Goal: Download file/media

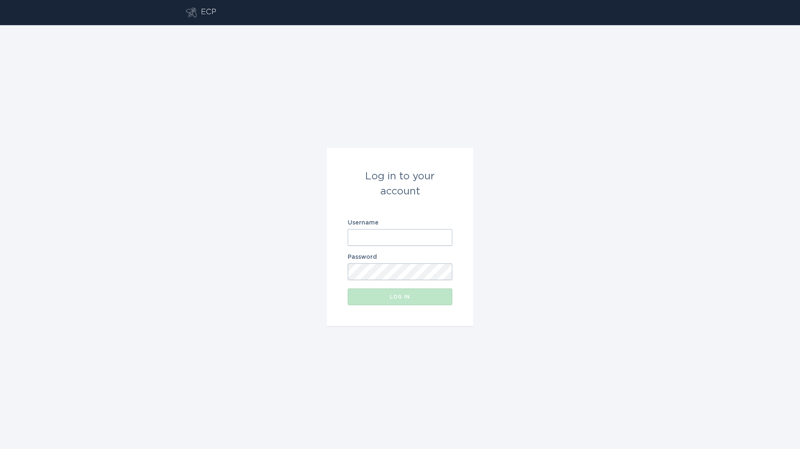
drag, startPoint x: 451, startPoint y: 246, endPoint x: 447, endPoint y: 242, distance: 5.4
click at [450, 245] on form "Log in to your account Username Password Log in" at bounding box center [400, 237] width 146 height 178
click at [438, 231] on input "Username" at bounding box center [400, 237] width 105 height 17
click at [387, 242] on input "Username" at bounding box center [400, 237] width 105 height 17
type input "[PERSON_NAME][EMAIL_ADDRESS][PERSON_NAME][DOMAIN_NAME]"
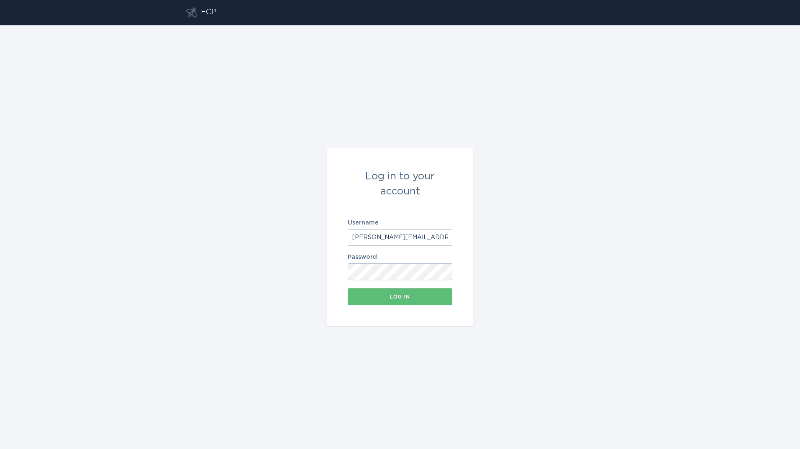
click at [348, 289] on button "Log in" at bounding box center [400, 297] width 105 height 17
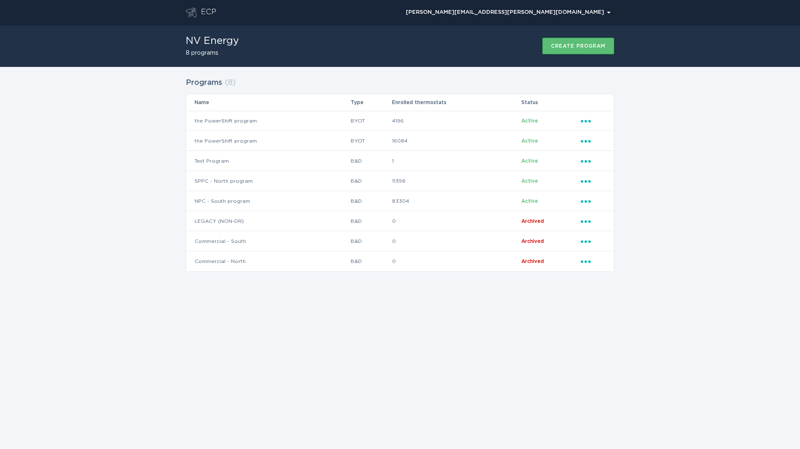
drag, startPoint x: 238, startPoint y: 328, endPoint x: 294, endPoint y: 255, distance: 91.9
click at [238, 328] on div "ECP [PERSON_NAME][EMAIL_ADDRESS][PERSON_NAME][DOMAIN_NAME] Chevron NV Energy 8 …" at bounding box center [400, 224] width 800 height 449
click at [585, 137] on icon "Ellipsis" at bounding box center [587, 139] width 12 height 7
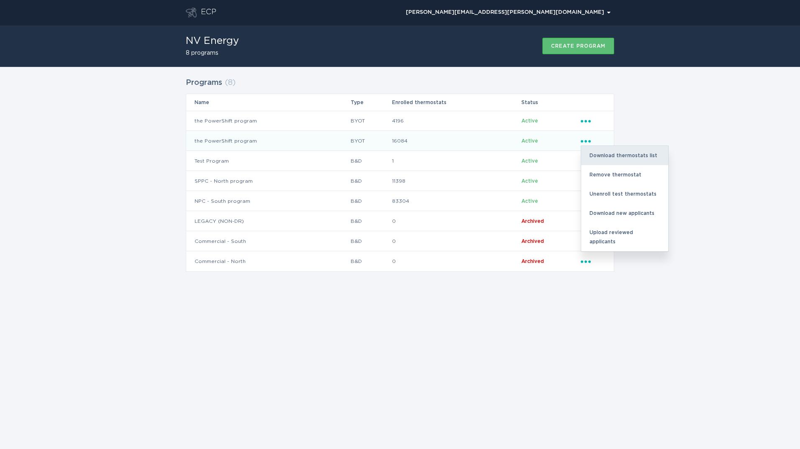
click at [605, 160] on div "Download thermostats list" at bounding box center [624, 155] width 87 height 19
